Goal: Information Seeking & Learning: Understand process/instructions

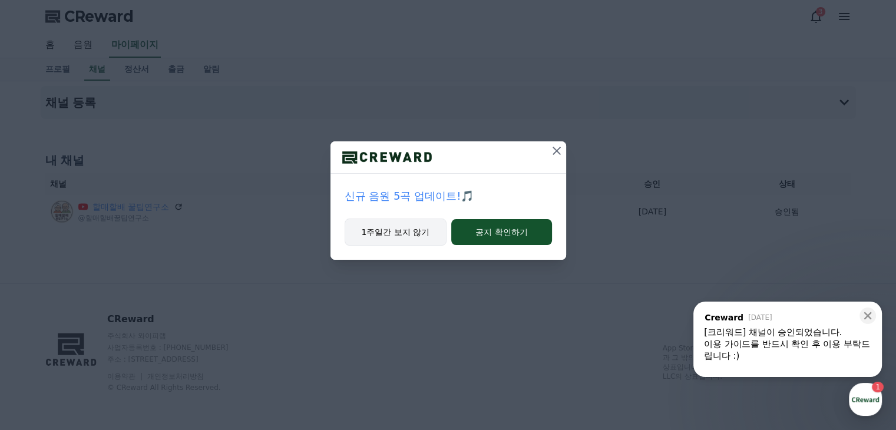
click at [381, 237] on button "1주일간 보지 않기" at bounding box center [396, 232] width 102 height 27
click at [404, 231] on button "1주일간 보지 않기" at bounding box center [396, 232] width 102 height 27
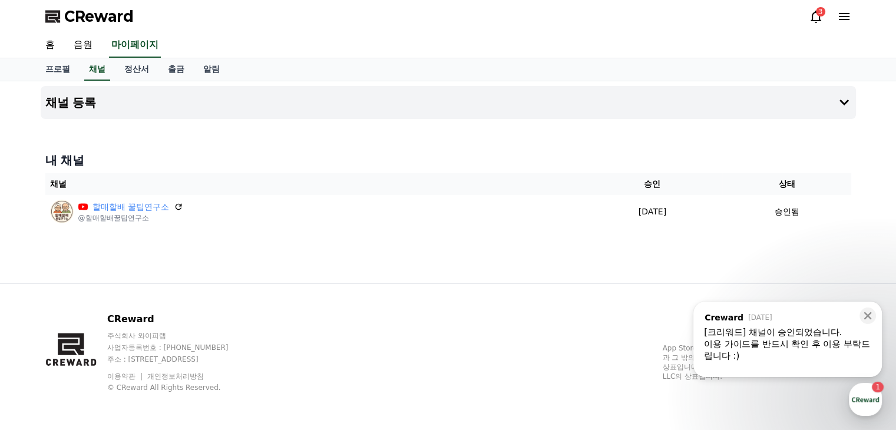
click at [821, 342] on div "이용 가이드를 반드시 확인 후 이용 부탁드립니다 :)" at bounding box center [787, 350] width 167 height 24
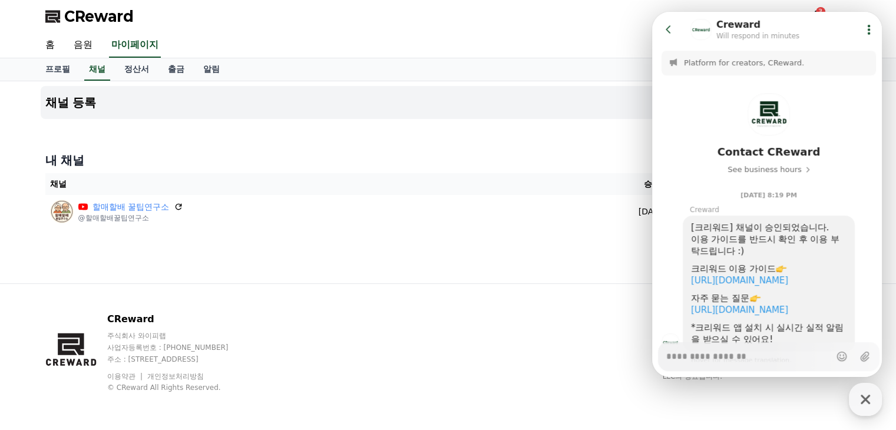
scroll to position [73, 0]
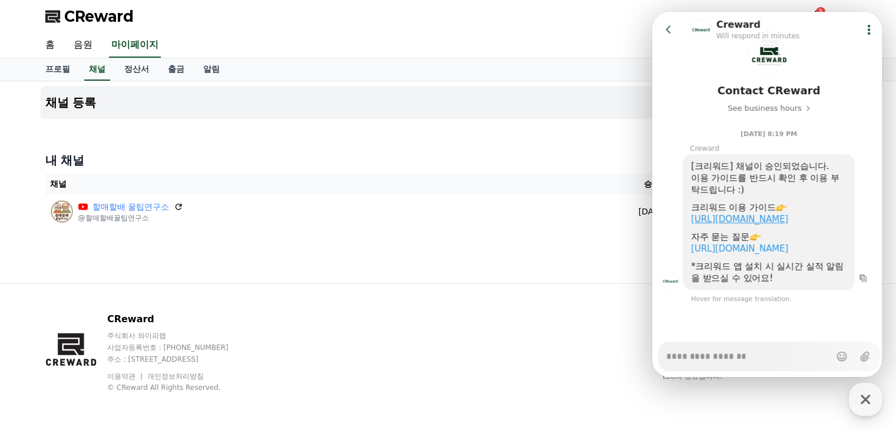
click at [770, 214] on link "https://creward.net/music/guide/android" at bounding box center [739, 219] width 97 height 11
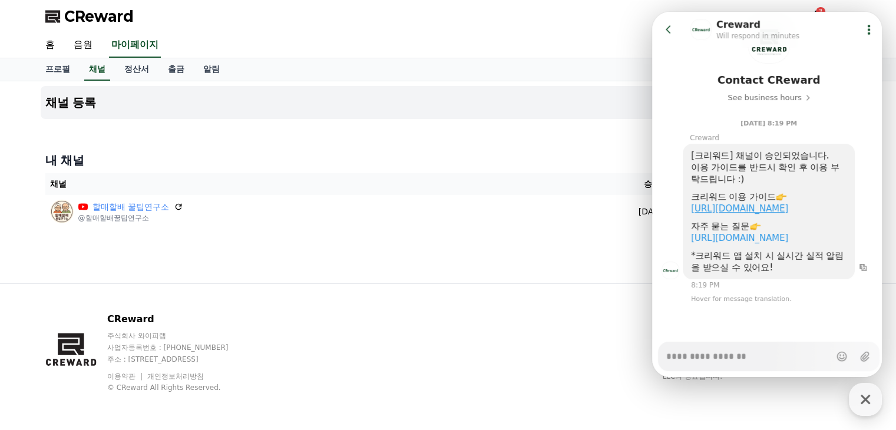
type textarea "*"
click at [83, 44] on link "음원" at bounding box center [83, 45] width 38 height 25
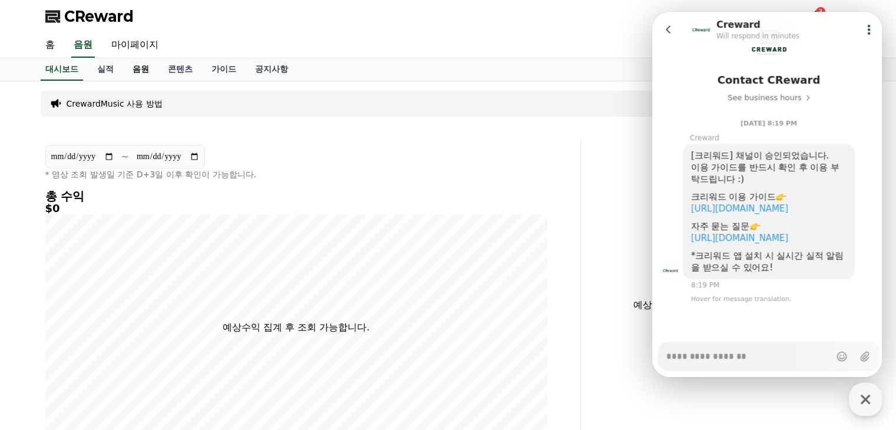
click at [127, 65] on link "음원" at bounding box center [140, 69] width 35 height 22
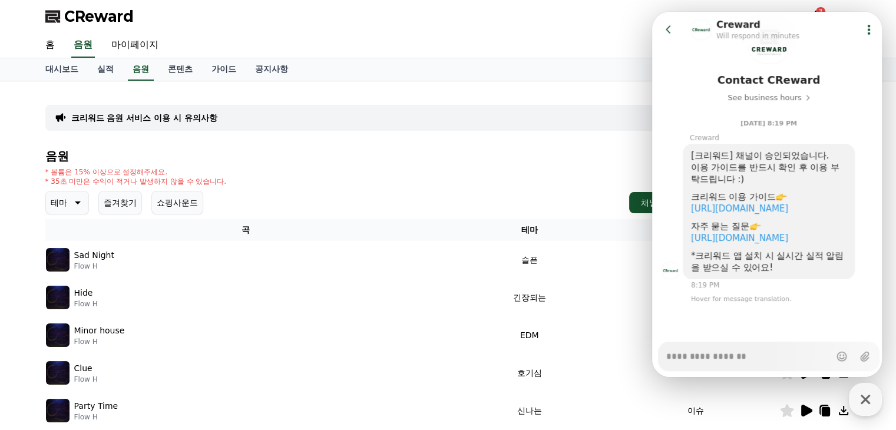
click at [498, 45] on div "홈 음원 마이페이지" at bounding box center [448, 45] width 825 height 25
click at [670, 30] on icon at bounding box center [669, 30] width 12 height 12
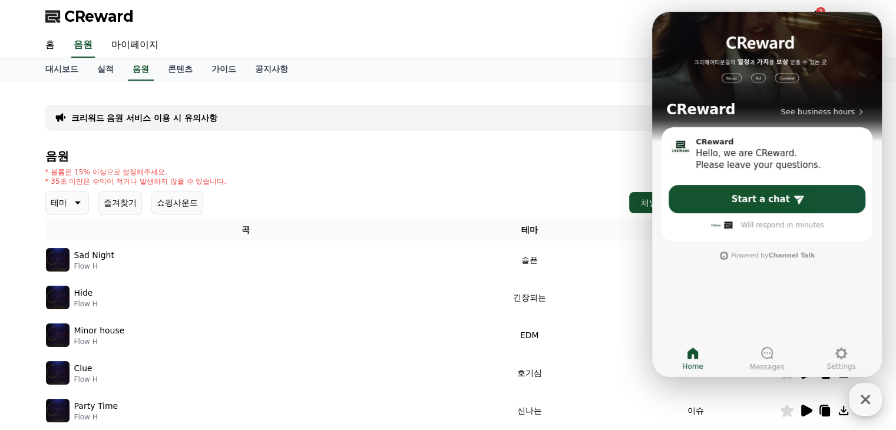
click at [869, 402] on icon "button" at bounding box center [865, 399] width 21 height 21
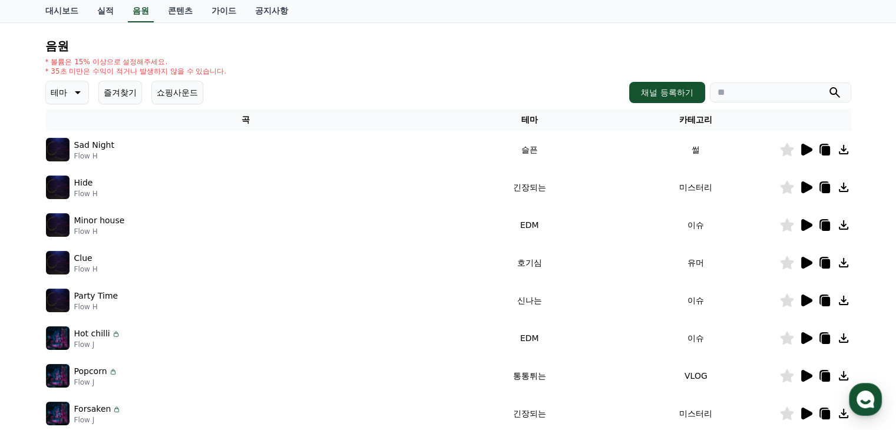
scroll to position [118, 0]
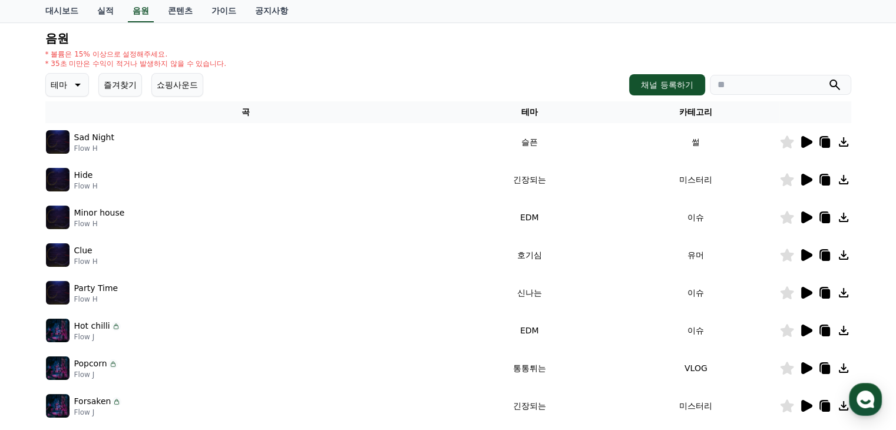
click at [64, 83] on p "테마" at bounding box center [59, 85] width 16 height 16
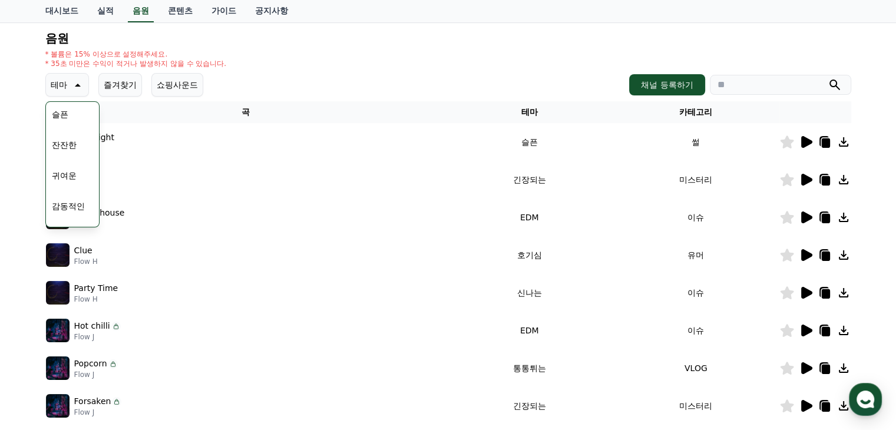
scroll to position [412, 0]
click at [71, 167] on button "잔잔한" at bounding box center [64, 163] width 34 height 26
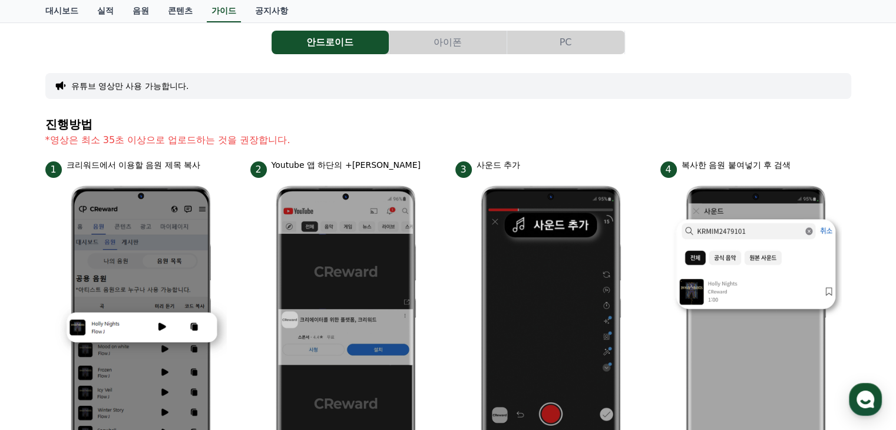
scroll to position [11, 0]
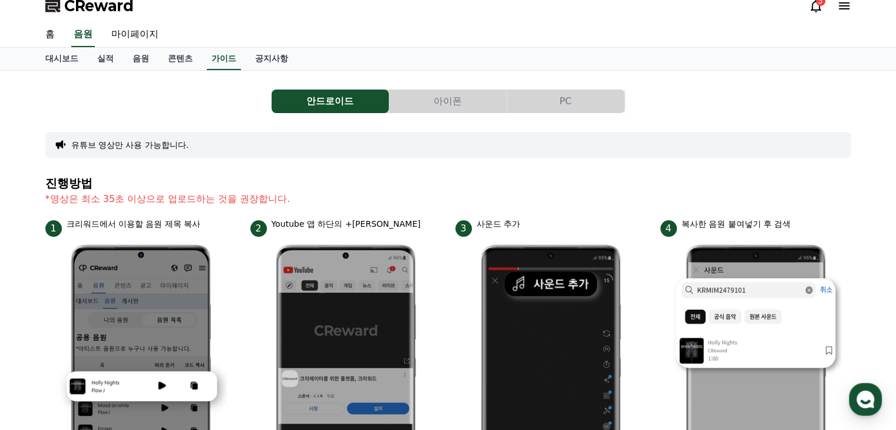
click at [573, 98] on button "PC" at bounding box center [565, 102] width 117 height 24
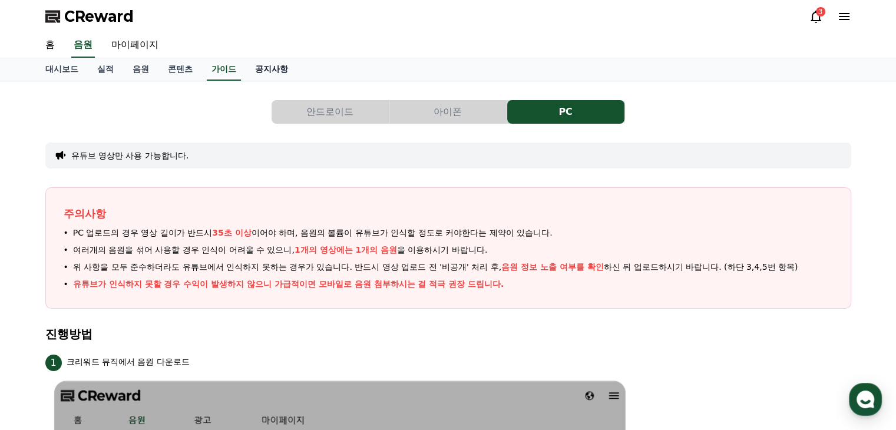
click at [258, 67] on link "공지사항" at bounding box center [272, 69] width 52 height 22
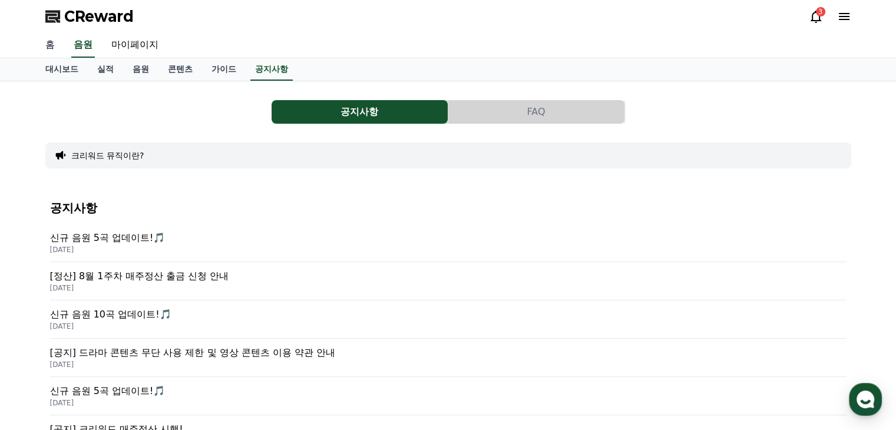
click at [50, 45] on link "홈" at bounding box center [50, 45] width 28 height 25
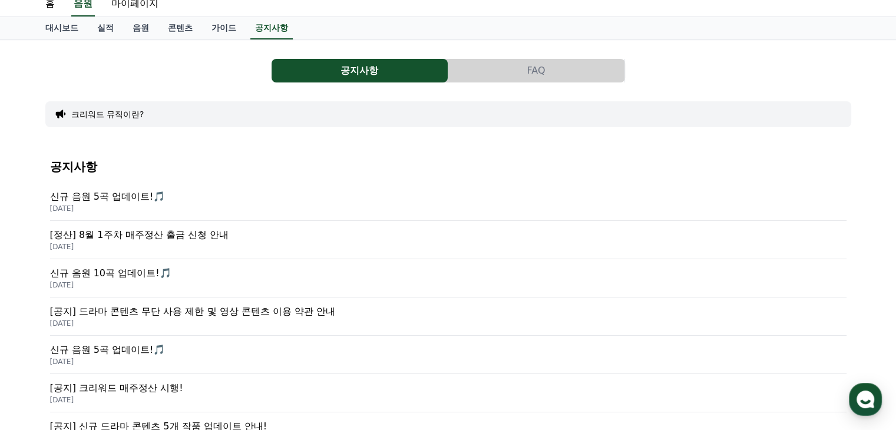
scroll to position [59, 0]
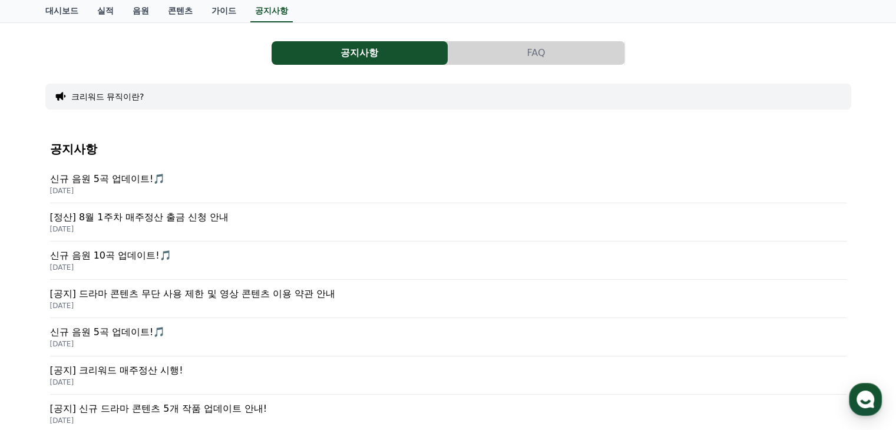
click at [119, 95] on button "크리워드 뮤직이란?" at bounding box center [107, 97] width 73 height 12
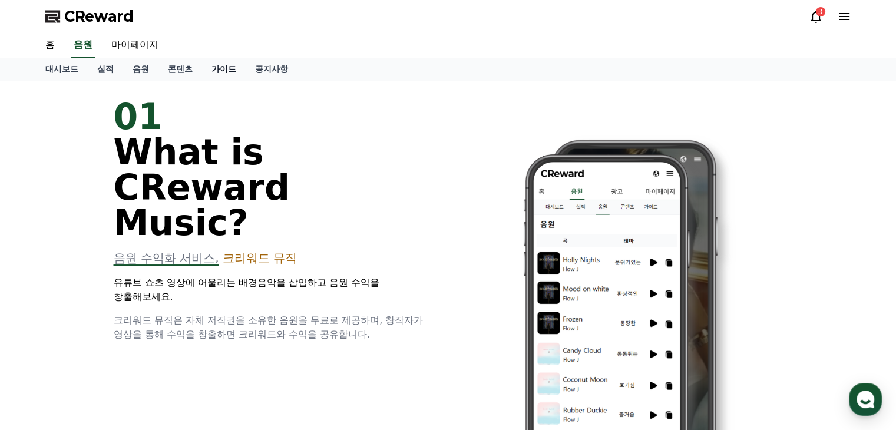
click at [213, 70] on link "가이드" at bounding box center [224, 68] width 44 height 21
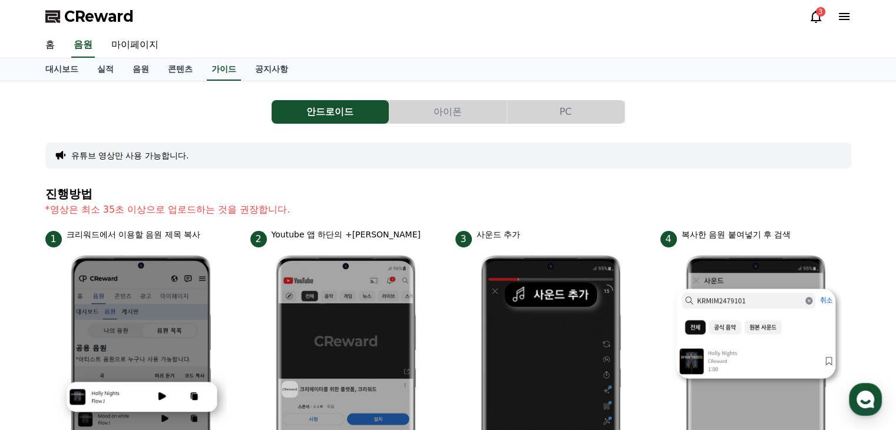
click at [569, 119] on button "PC" at bounding box center [565, 112] width 117 height 24
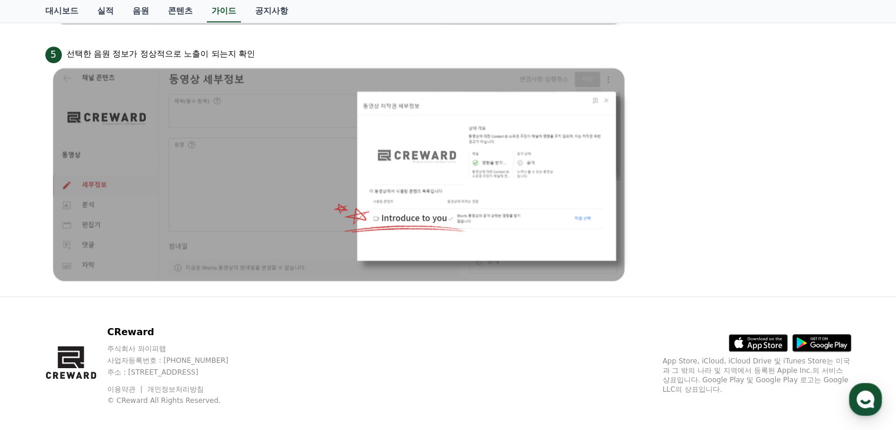
scroll to position [1186, 0]
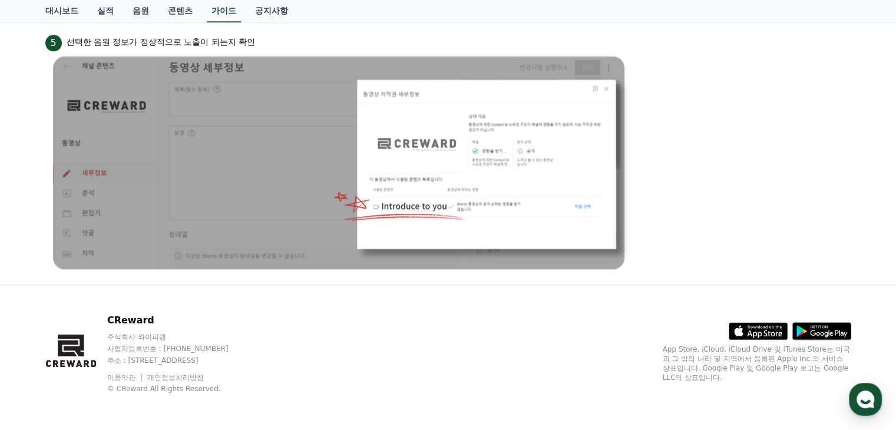
click at [526, 306] on div "CReward 주식회사 와이피랩 사업자등록번호 : 655-81-03655 주소 : 경기도 김포시 양촌읍 양곡로 495, 3층 305-비이16호…" at bounding box center [448, 358] width 825 height 146
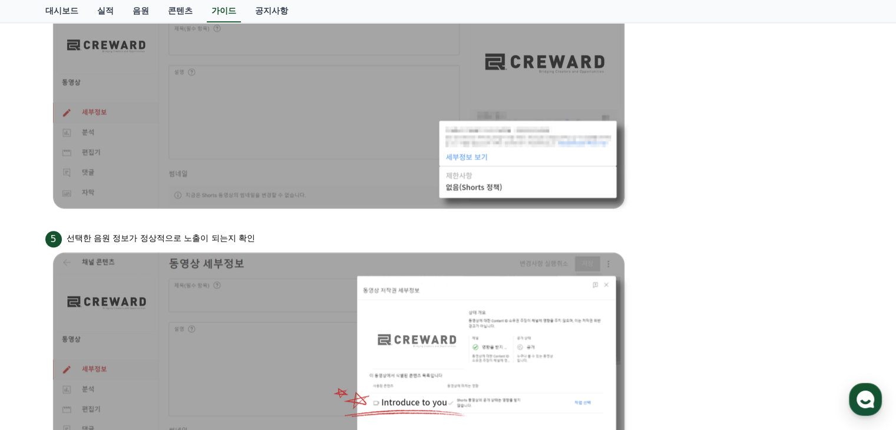
scroll to position [951, 0]
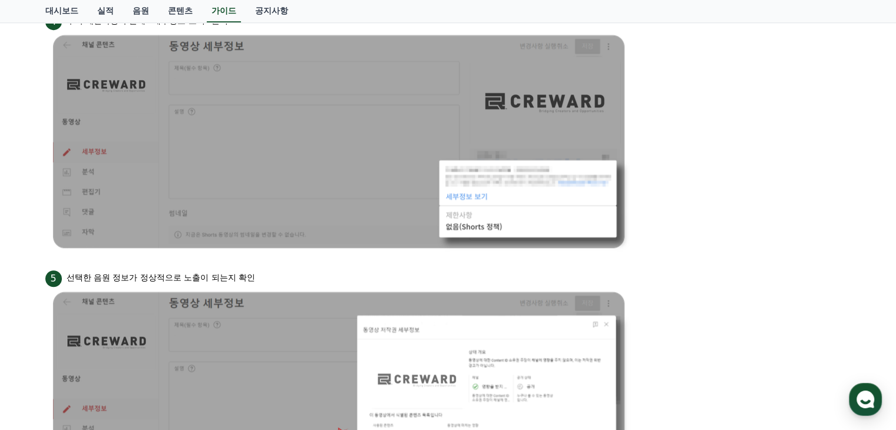
click at [247, 313] on img at bounding box center [339, 399] width 589 height 224
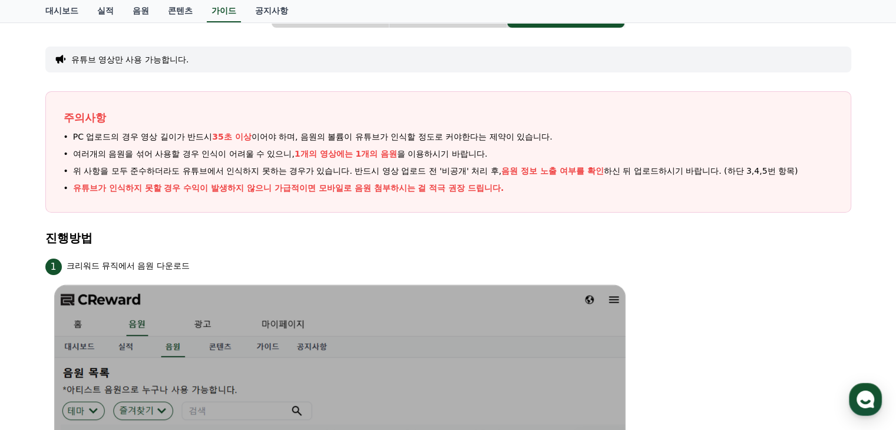
scroll to position [0, 0]
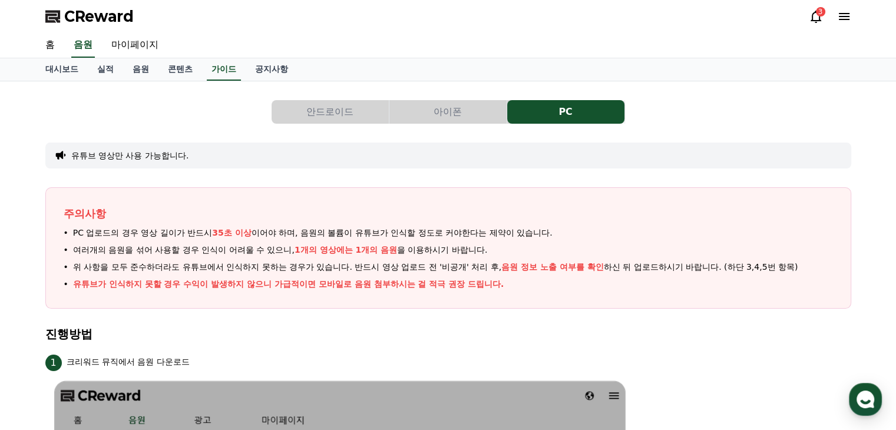
click at [335, 115] on button "안드로이드" at bounding box center [330, 112] width 117 height 24
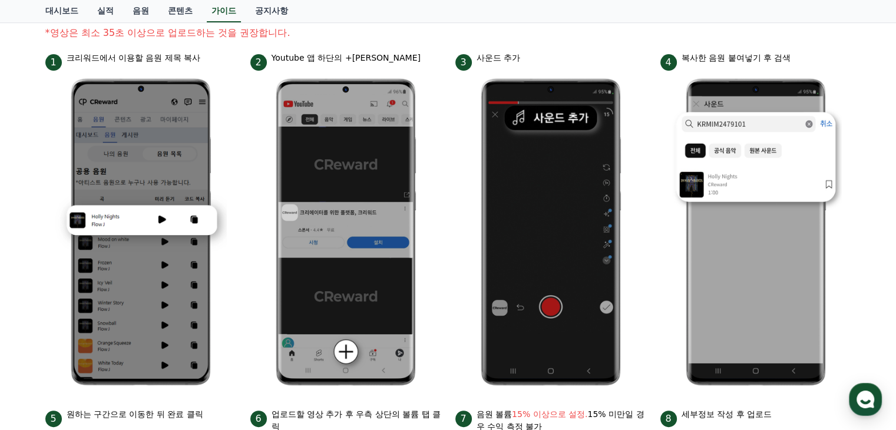
scroll to position [59, 0]
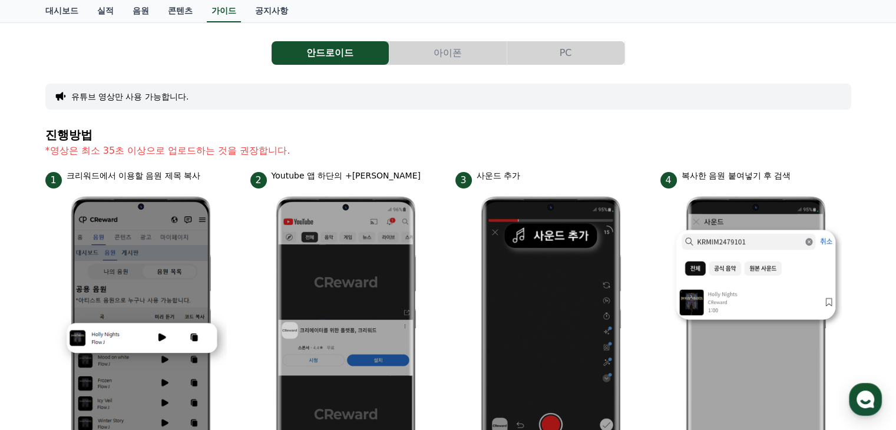
click at [567, 57] on button "PC" at bounding box center [565, 53] width 117 height 24
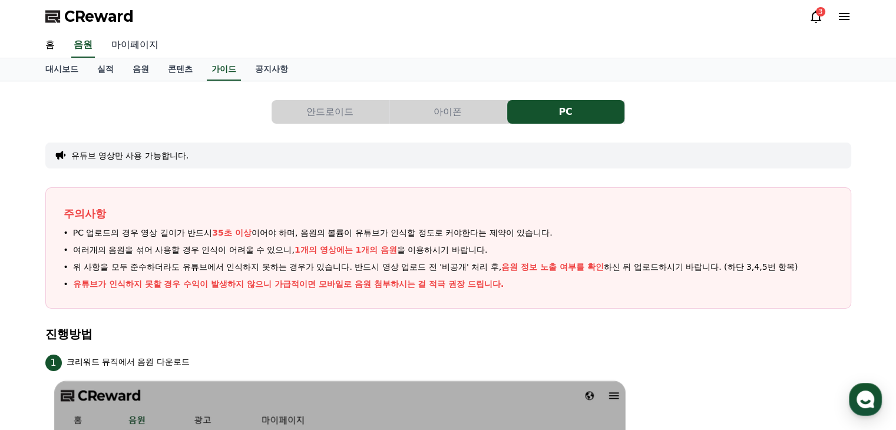
click at [112, 48] on link "마이페이지" at bounding box center [135, 45] width 66 height 25
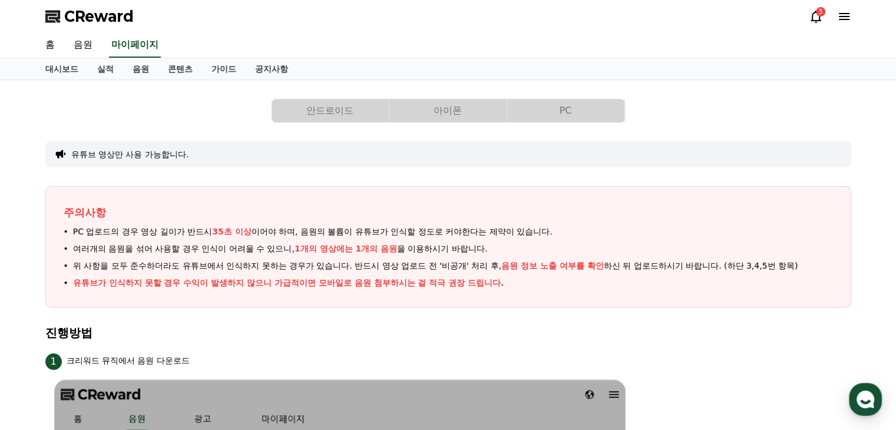
select select "**********"
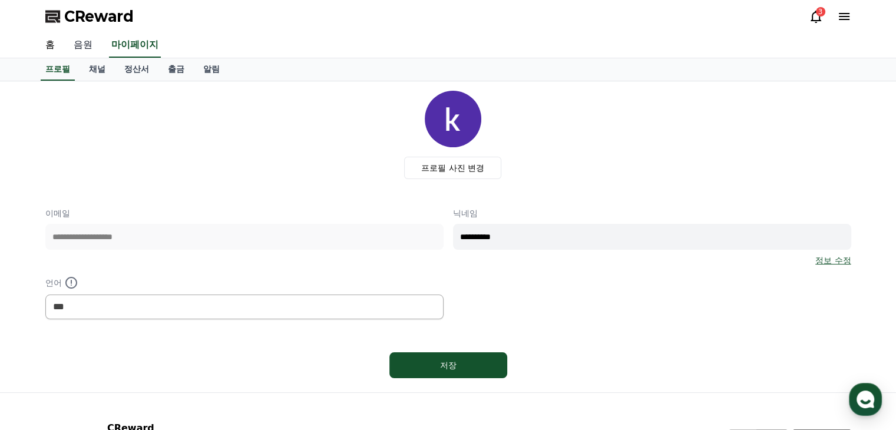
click at [85, 49] on link "음원" at bounding box center [83, 45] width 38 height 25
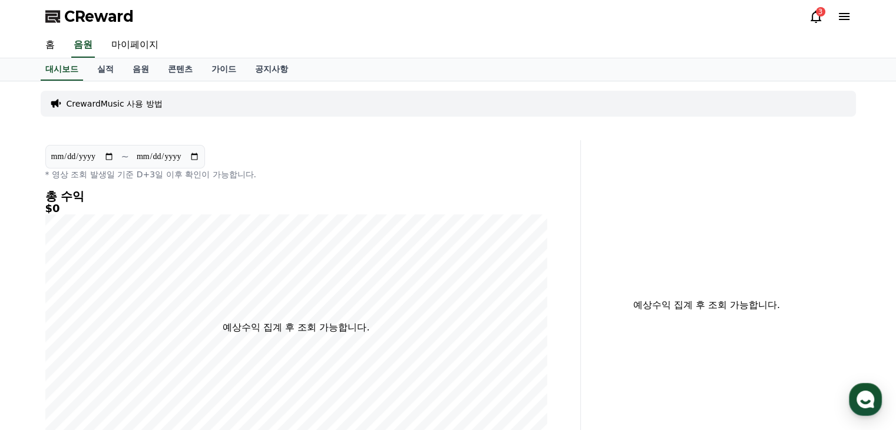
click at [93, 105] on p "CrewardMusic 사용 방법" at bounding box center [115, 104] width 96 height 12
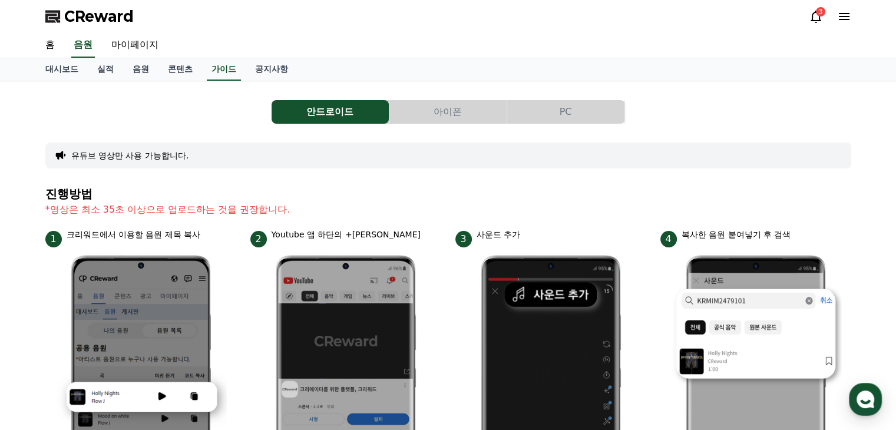
click at [604, 116] on button "PC" at bounding box center [565, 112] width 117 height 24
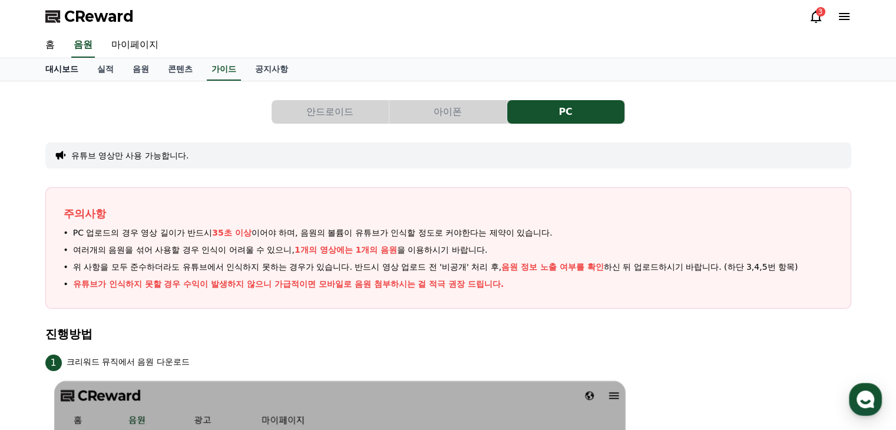
click at [61, 74] on link "대시보드" at bounding box center [62, 69] width 52 height 22
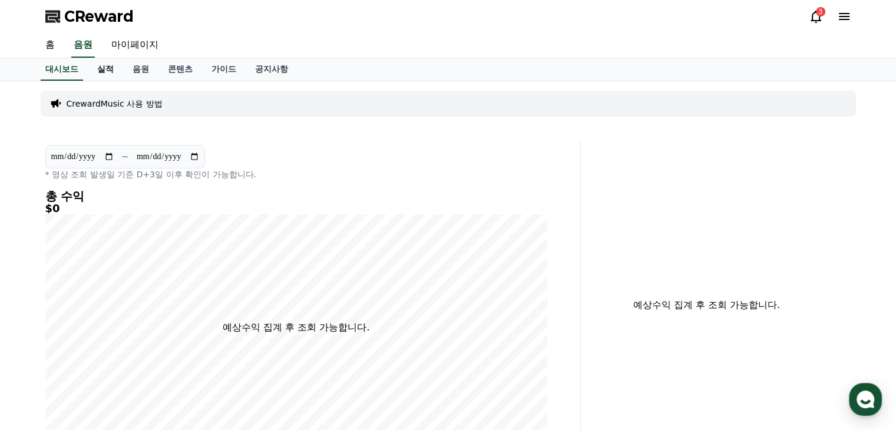
click at [107, 69] on link "실적" at bounding box center [105, 69] width 35 height 22
click at [182, 75] on link "콘텐츠" at bounding box center [180, 69] width 44 height 22
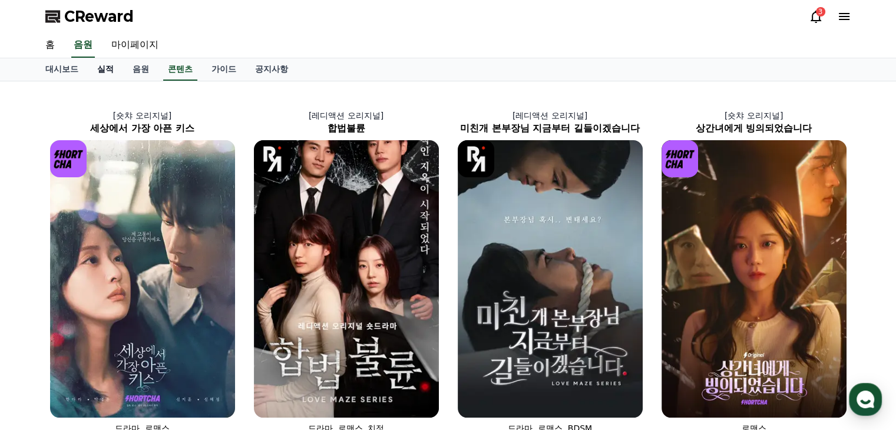
click at [98, 71] on link "실적" at bounding box center [105, 69] width 35 height 22
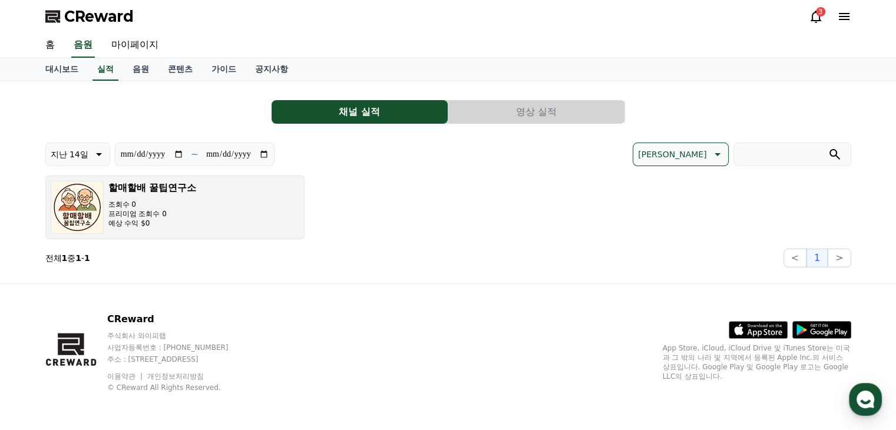
click at [171, 216] on p "프리미엄 조회수 0" at bounding box center [152, 213] width 88 height 9
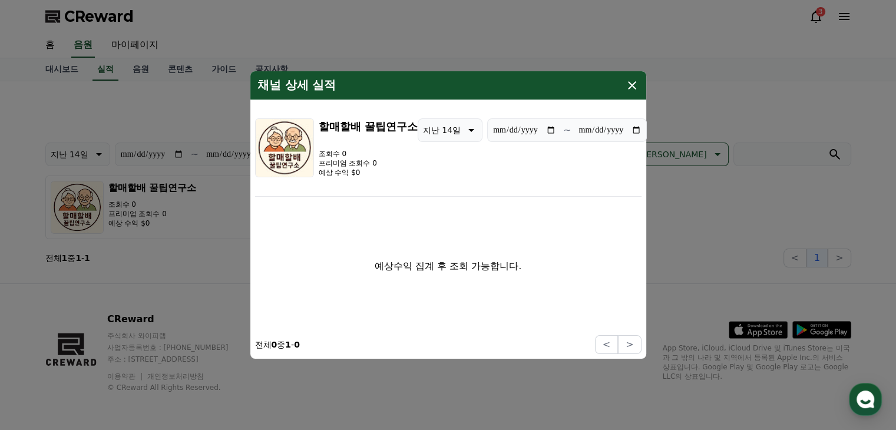
click at [627, 84] on icon "modal" at bounding box center [632, 85] width 14 height 14
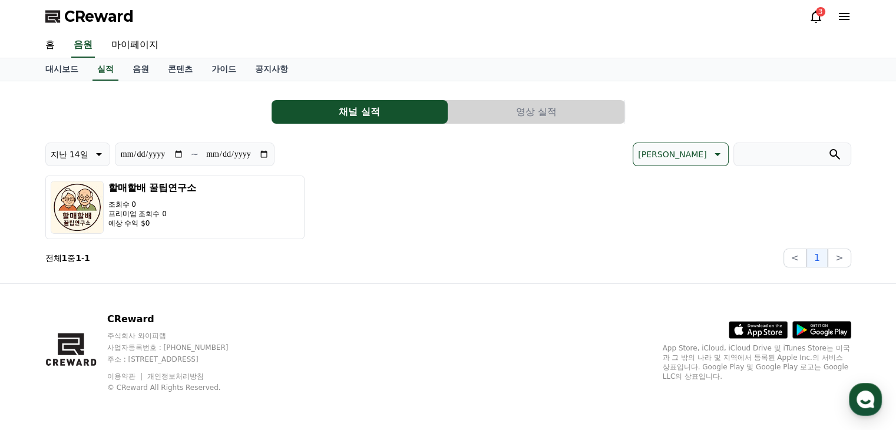
click at [497, 110] on button "영상 실적" at bounding box center [536, 112] width 176 height 24
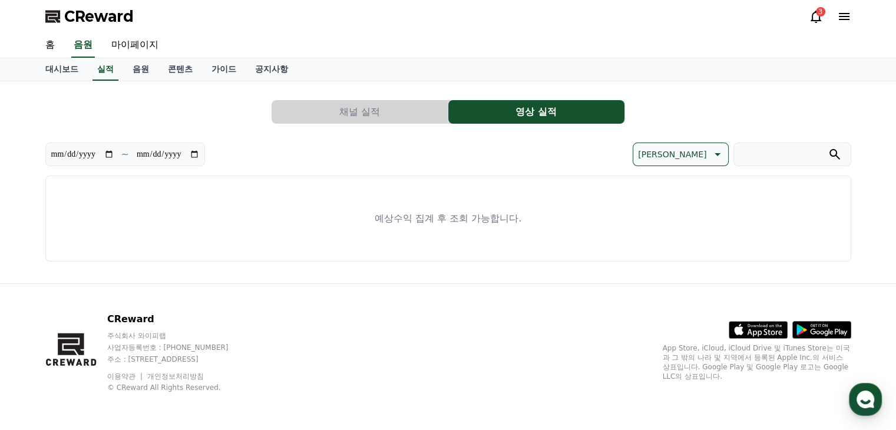
click at [373, 111] on button "채널 실적" at bounding box center [360, 112] width 176 height 24
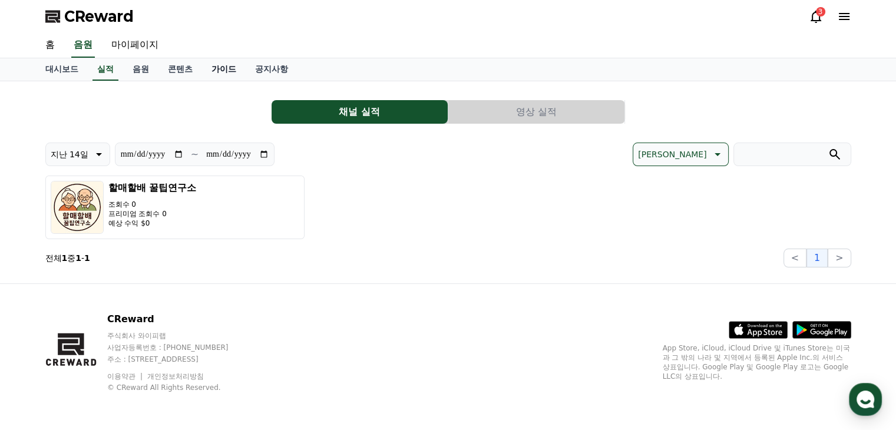
click at [214, 69] on link "가이드" at bounding box center [224, 69] width 44 height 22
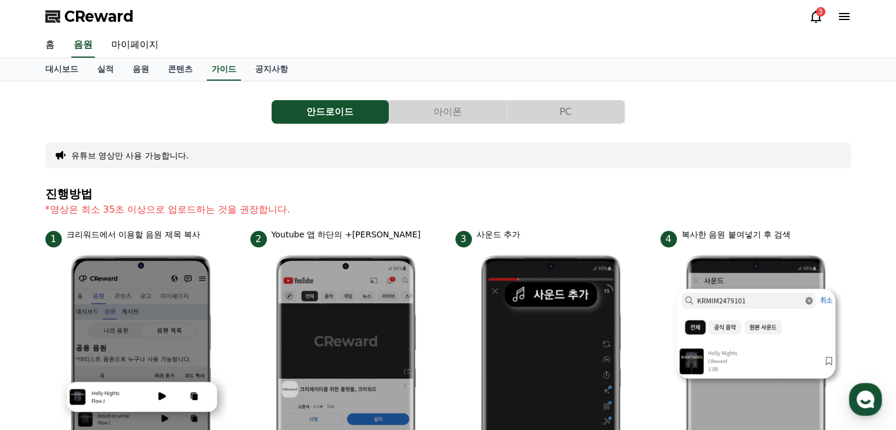
click at [541, 111] on button "PC" at bounding box center [565, 112] width 117 height 24
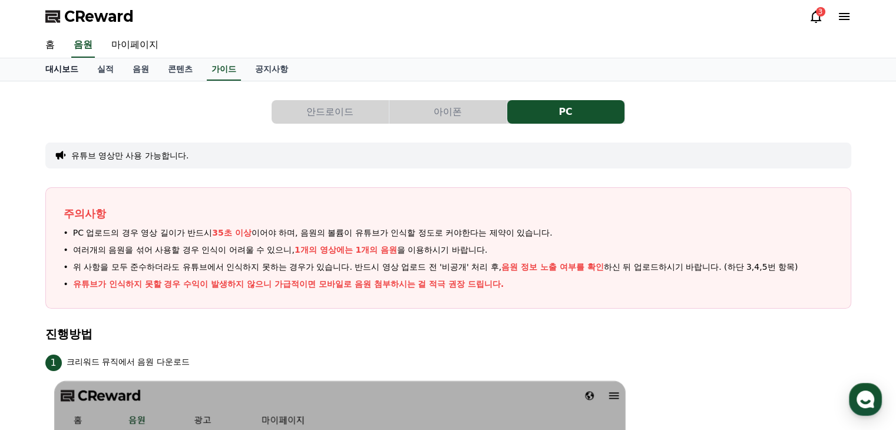
click at [53, 67] on link "대시보드" at bounding box center [62, 69] width 52 height 22
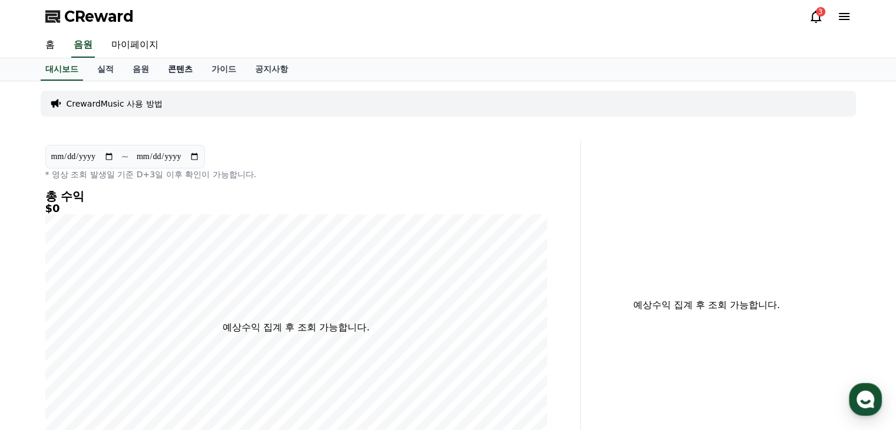
click at [174, 75] on link "콘텐츠" at bounding box center [180, 69] width 44 height 22
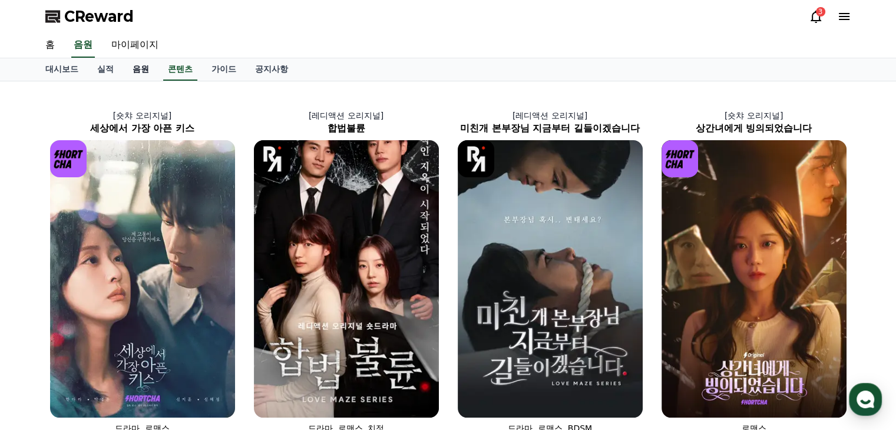
click at [131, 69] on link "음원" at bounding box center [140, 69] width 35 height 22
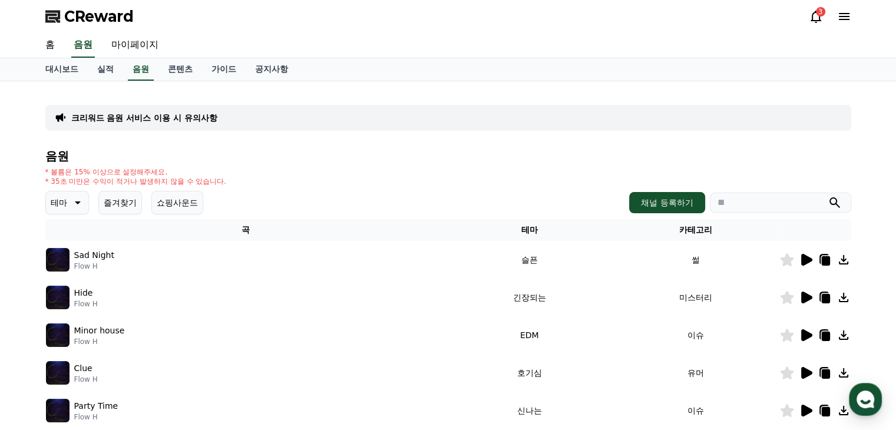
click at [194, 119] on p "크리워드 음원 서비스 이용 시 유의사항" at bounding box center [144, 118] width 146 height 12
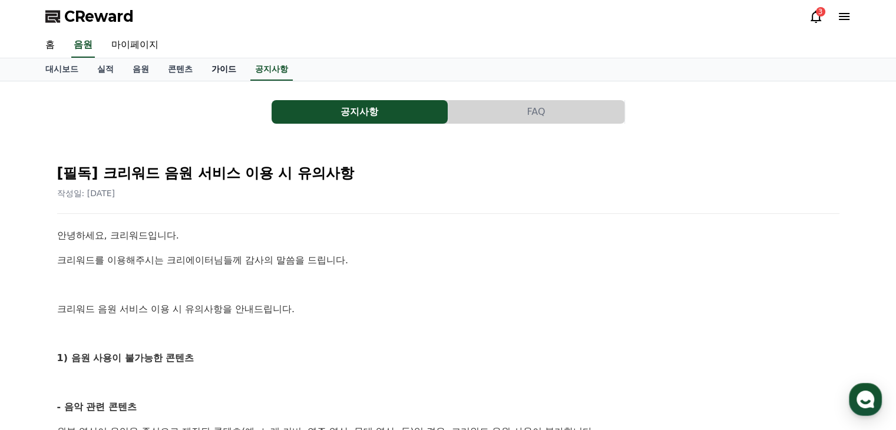
click at [206, 67] on link "가이드" at bounding box center [224, 69] width 44 height 22
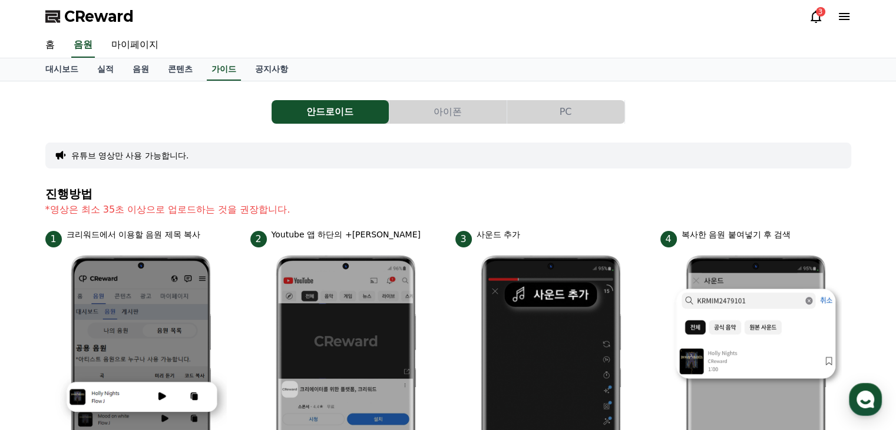
click at [535, 113] on button "PC" at bounding box center [565, 112] width 117 height 24
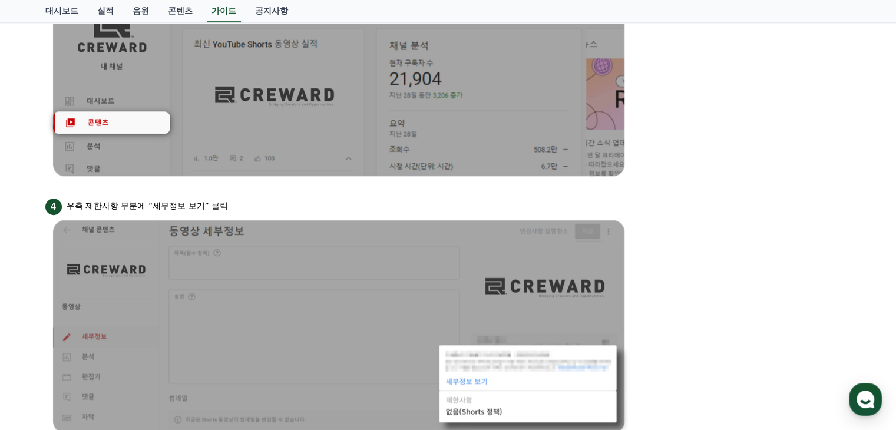
scroll to position [884, 0]
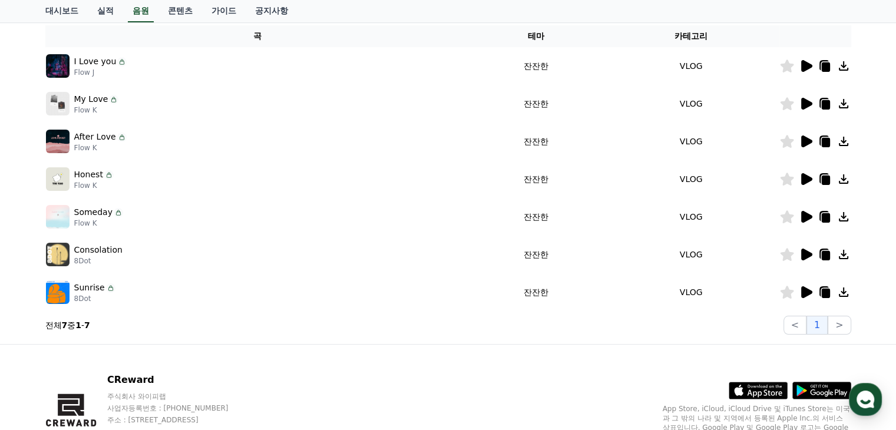
scroll to position [136, 0]
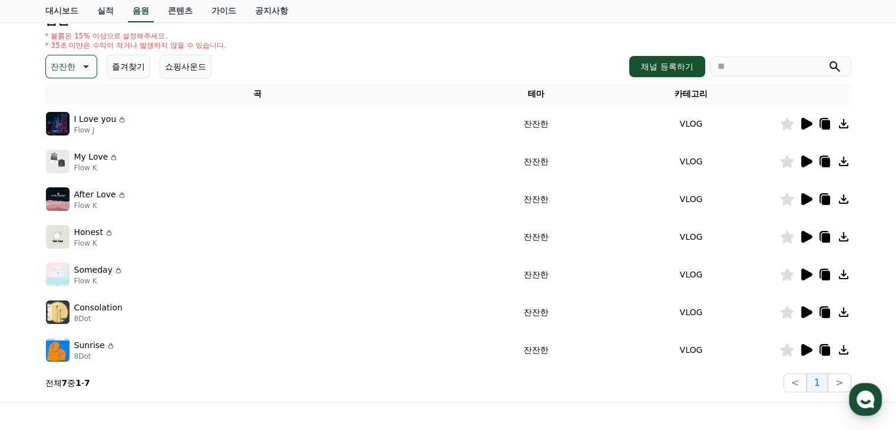
click at [822, 239] on icon at bounding box center [825, 237] width 8 height 9
click at [806, 239] on icon at bounding box center [806, 237] width 11 height 12
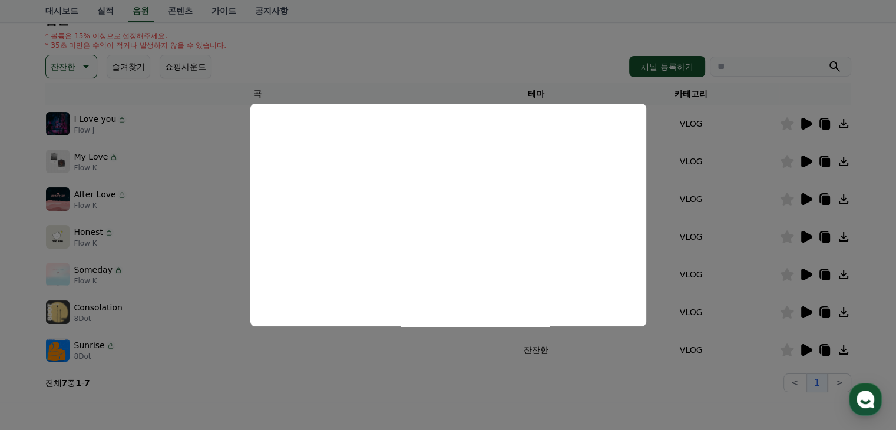
click at [683, 397] on button "close modal" at bounding box center [448, 215] width 896 height 430
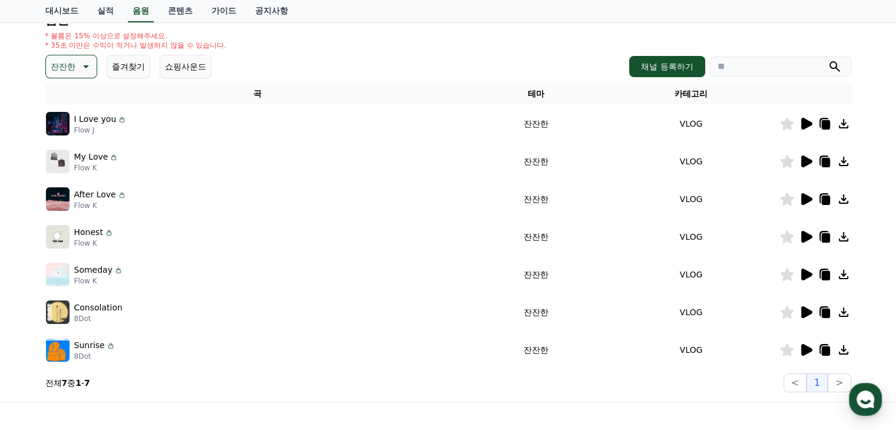
click at [841, 235] on icon at bounding box center [843, 236] width 9 height 9
click at [822, 233] on icon at bounding box center [825, 237] width 8 height 9
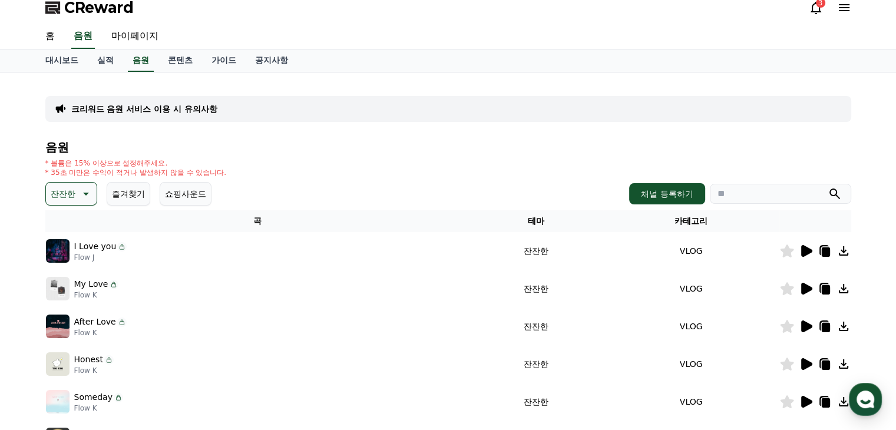
scroll to position [0, 0]
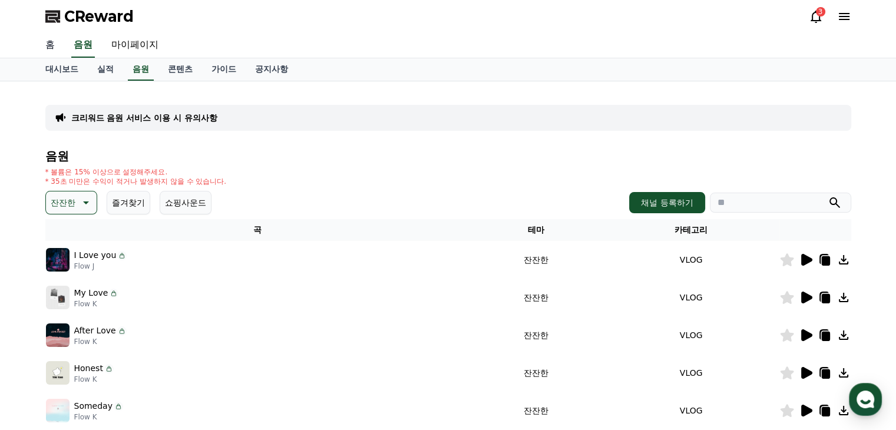
click at [49, 46] on link "홈" at bounding box center [50, 45] width 28 height 25
